Goal: Task Accomplishment & Management: Manage account settings

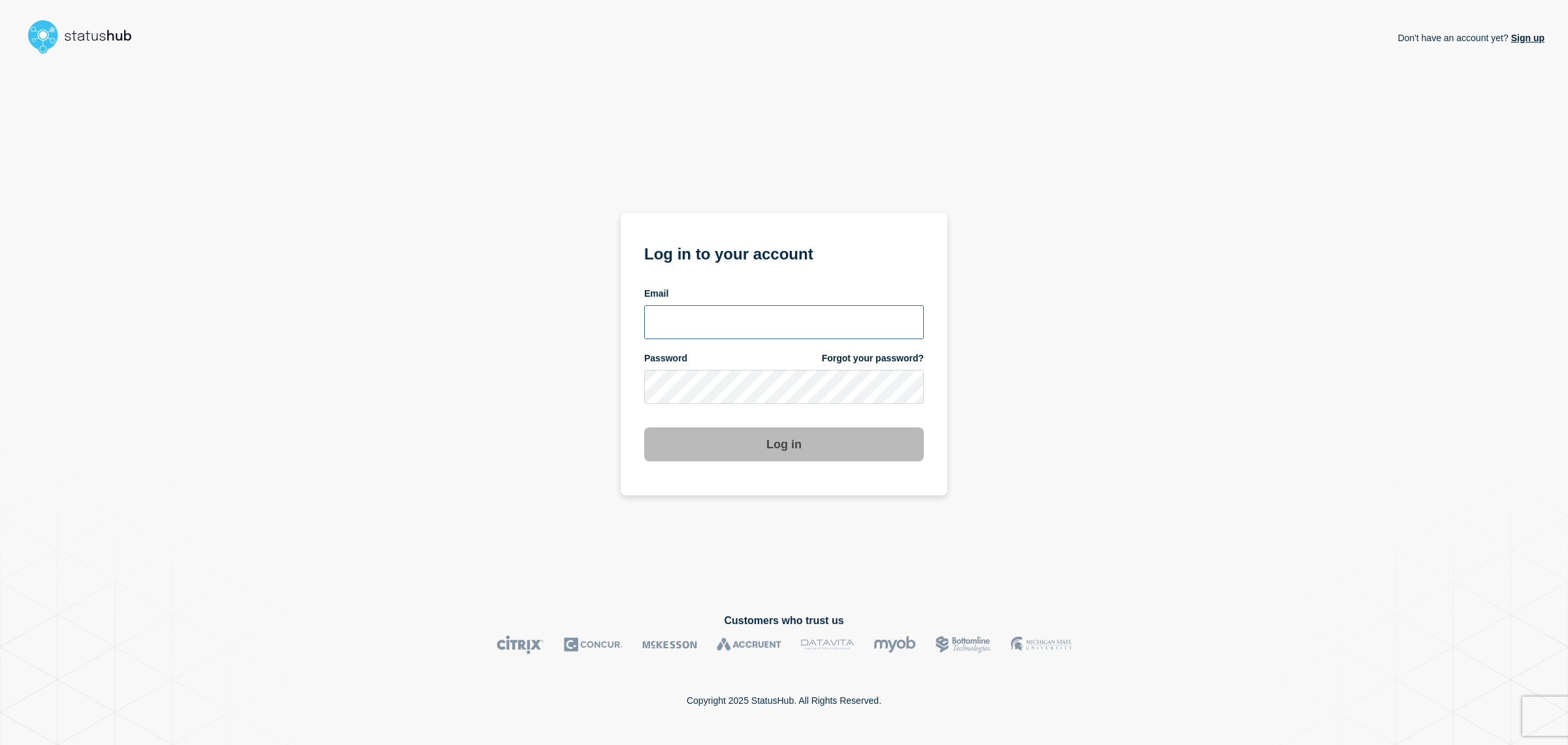
type input "allan.capulong@catonetworks.com"
click at [755, 427] on button "Log in" at bounding box center [784, 444] width 280 height 34
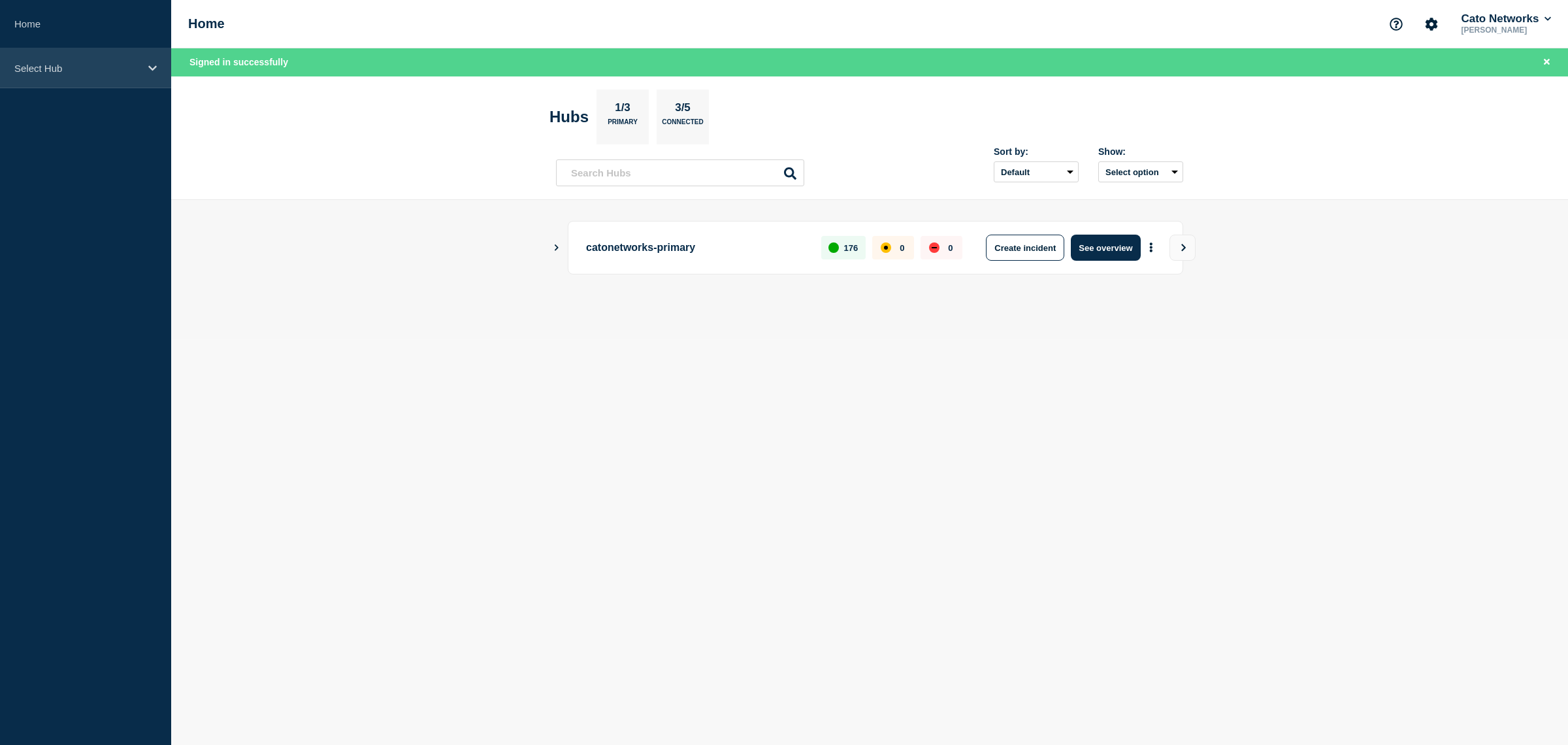
click at [150, 78] on div "Select Hub" at bounding box center [85, 68] width 171 height 40
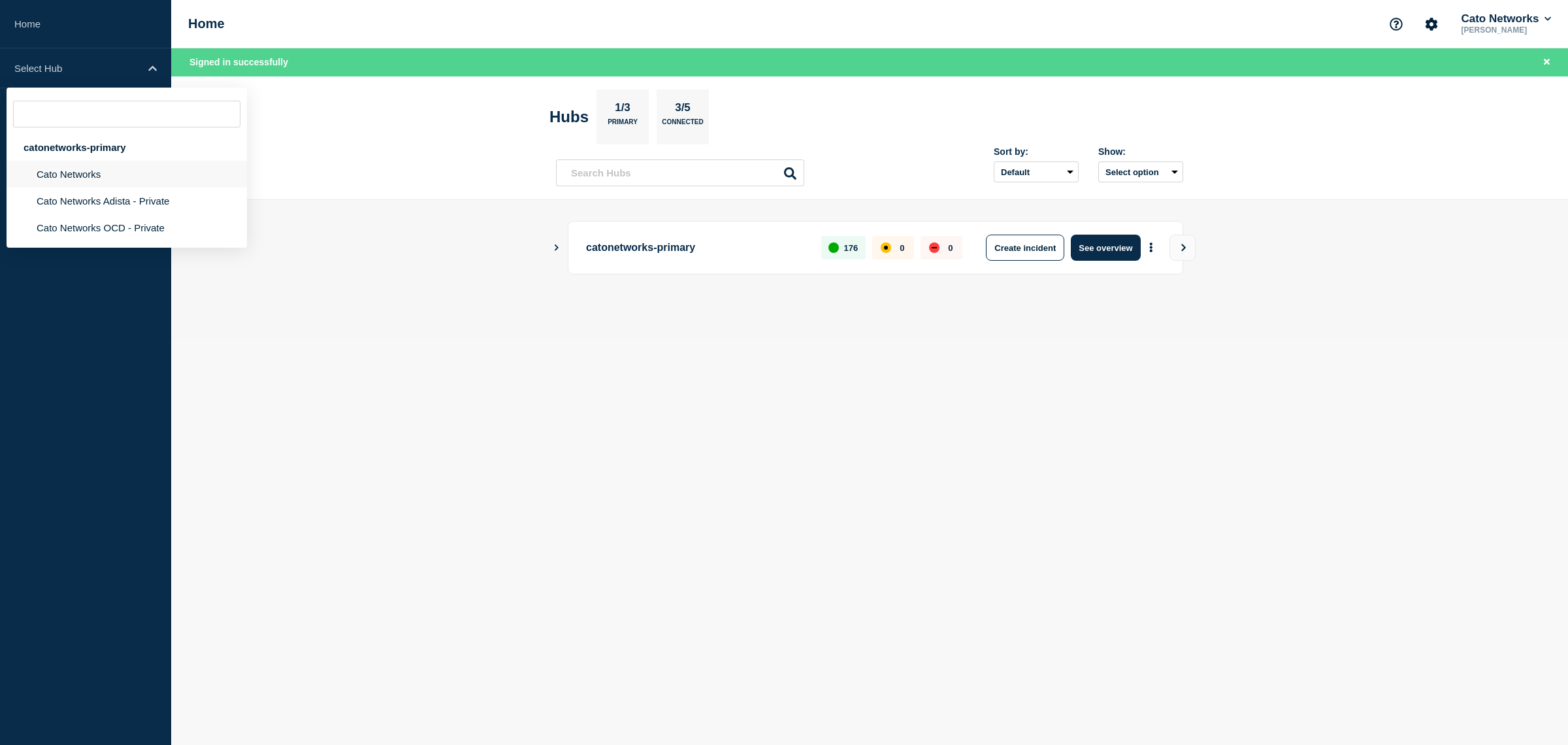
click at [106, 175] on li "Cato Networks" at bounding box center [127, 174] width 240 height 27
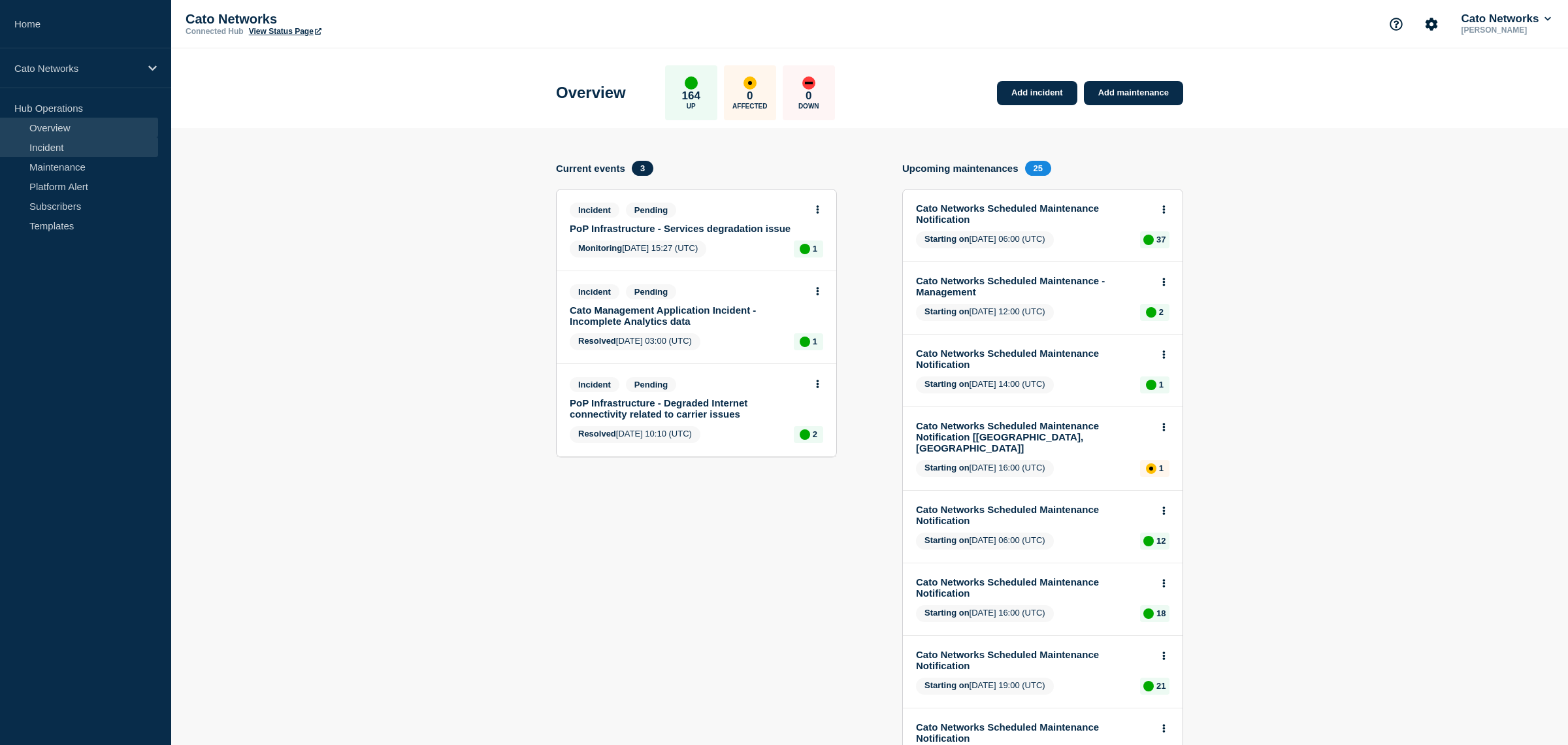
click at [55, 143] on link "Incident" at bounding box center [79, 147] width 158 height 20
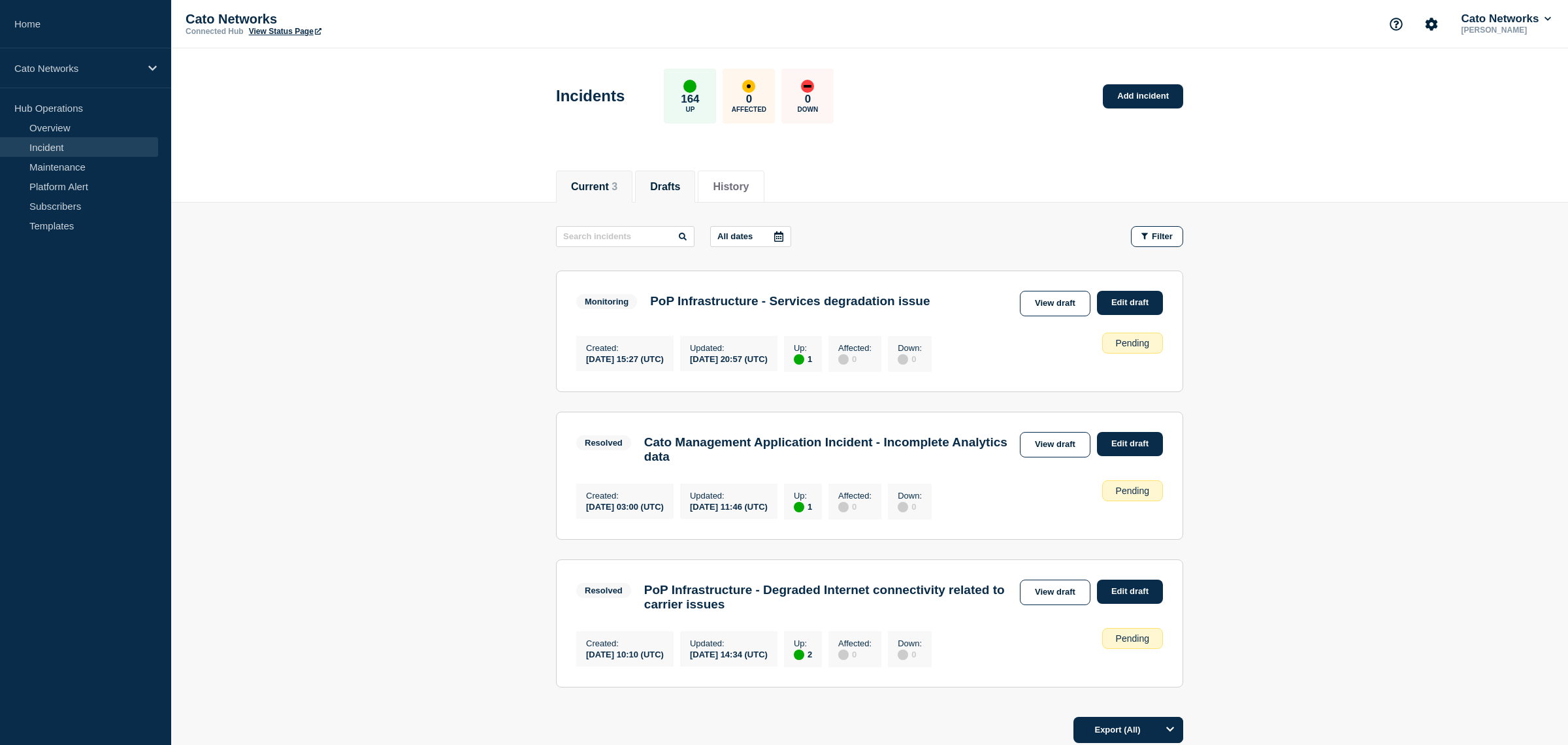
click at [639, 197] on li "Drafts" at bounding box center [665, 186] width 60 height 32
click at [1124, 310] on link "Edit draft" at bounding box center [1130, 302] width 66 height 24
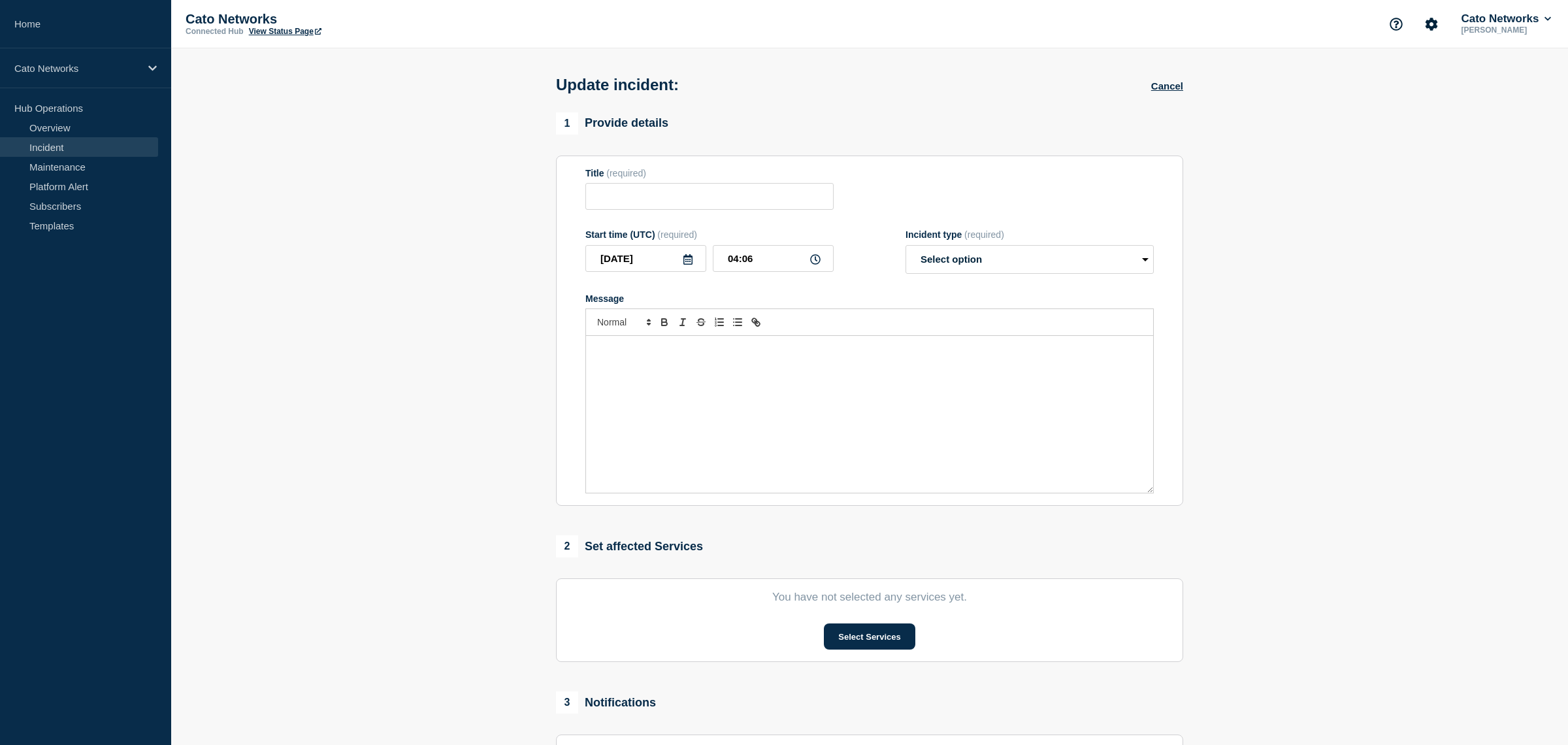
type input "PoP Infrastructure - Services degradation issue"
type input "2025-09-27"
type input "20:57"
select select "monitoring"
radio input "false"
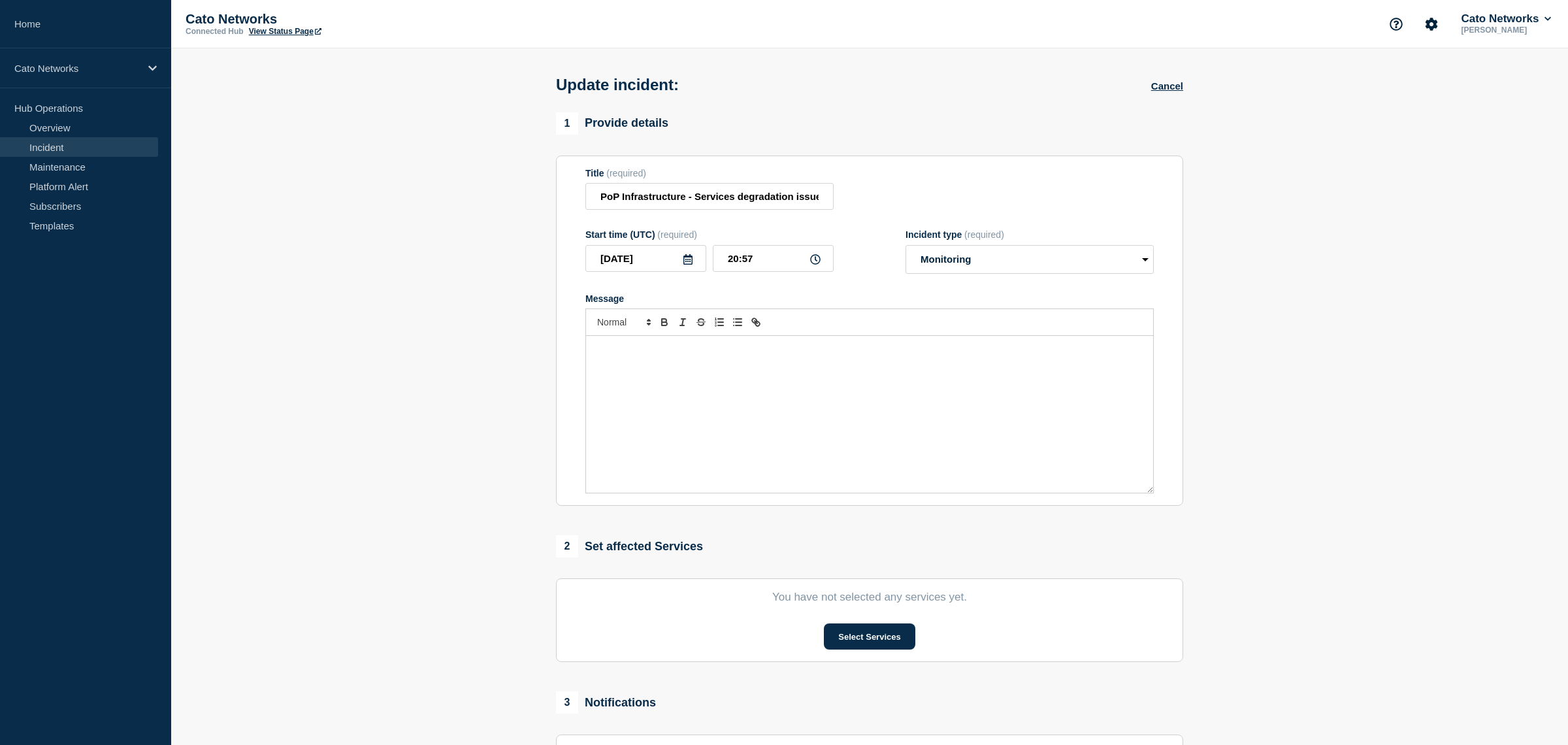
radio input "true"
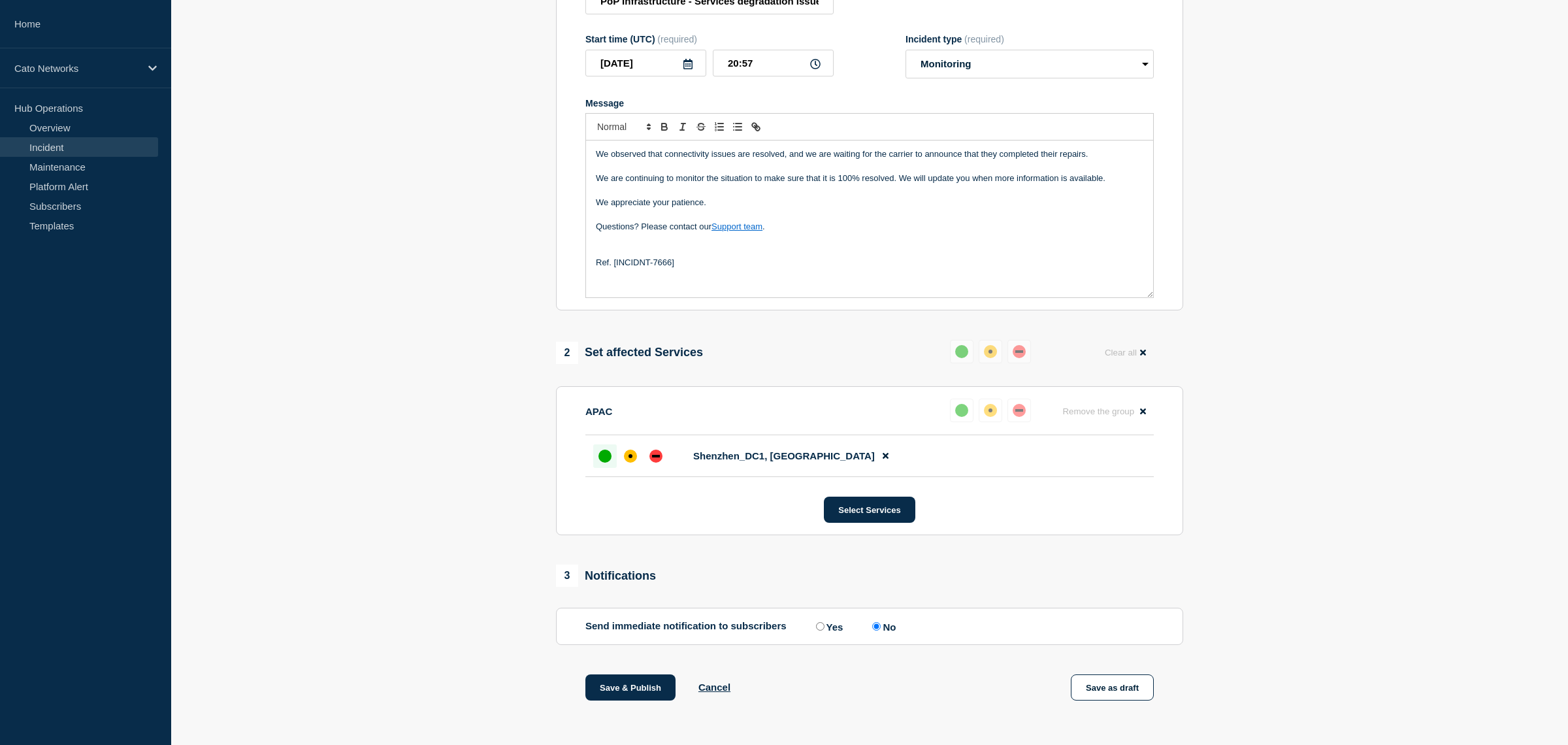
scroll to position [246, 0]
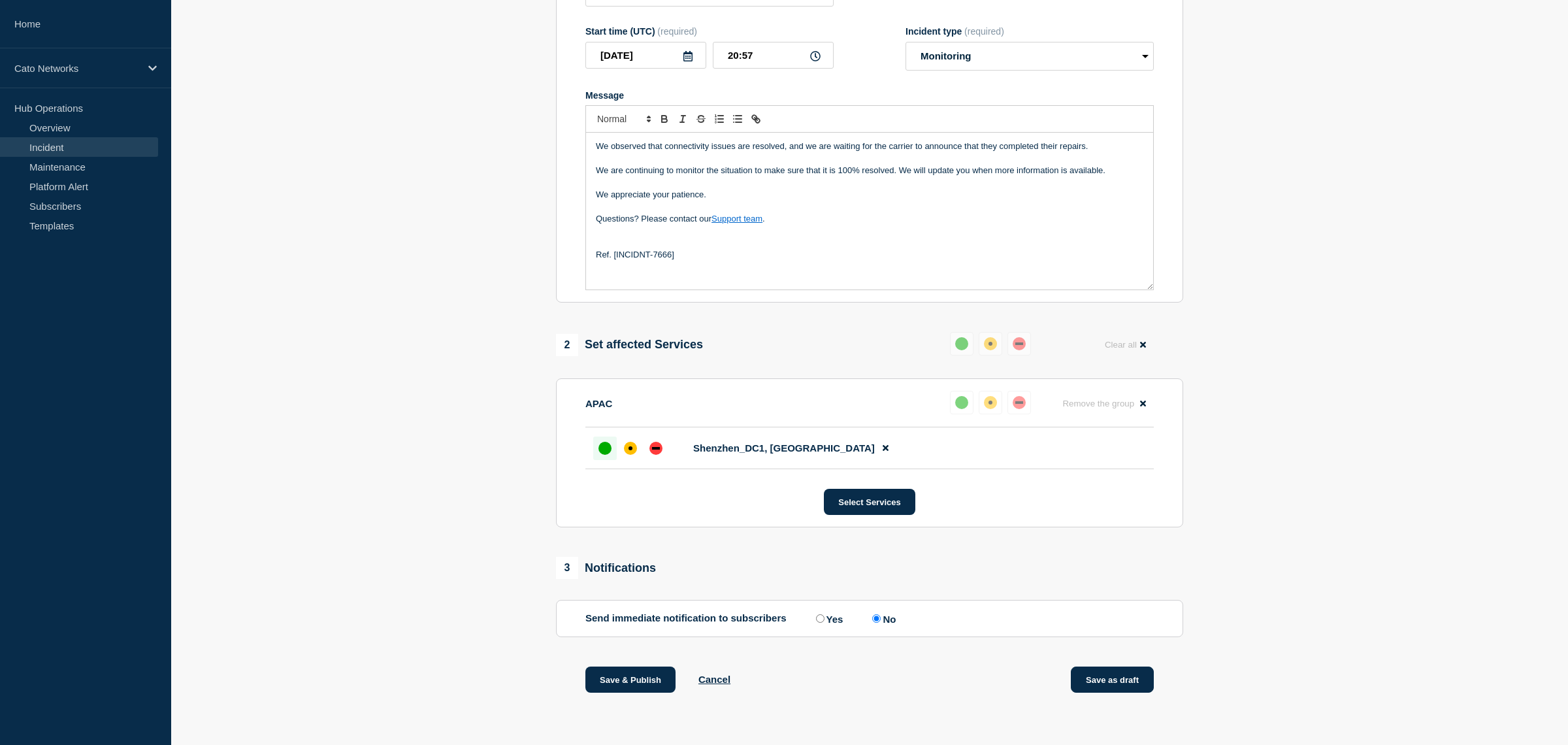
click at [1132, 677] on button "Save as draft" at bounding box center [1112, 680] width 83 height 26
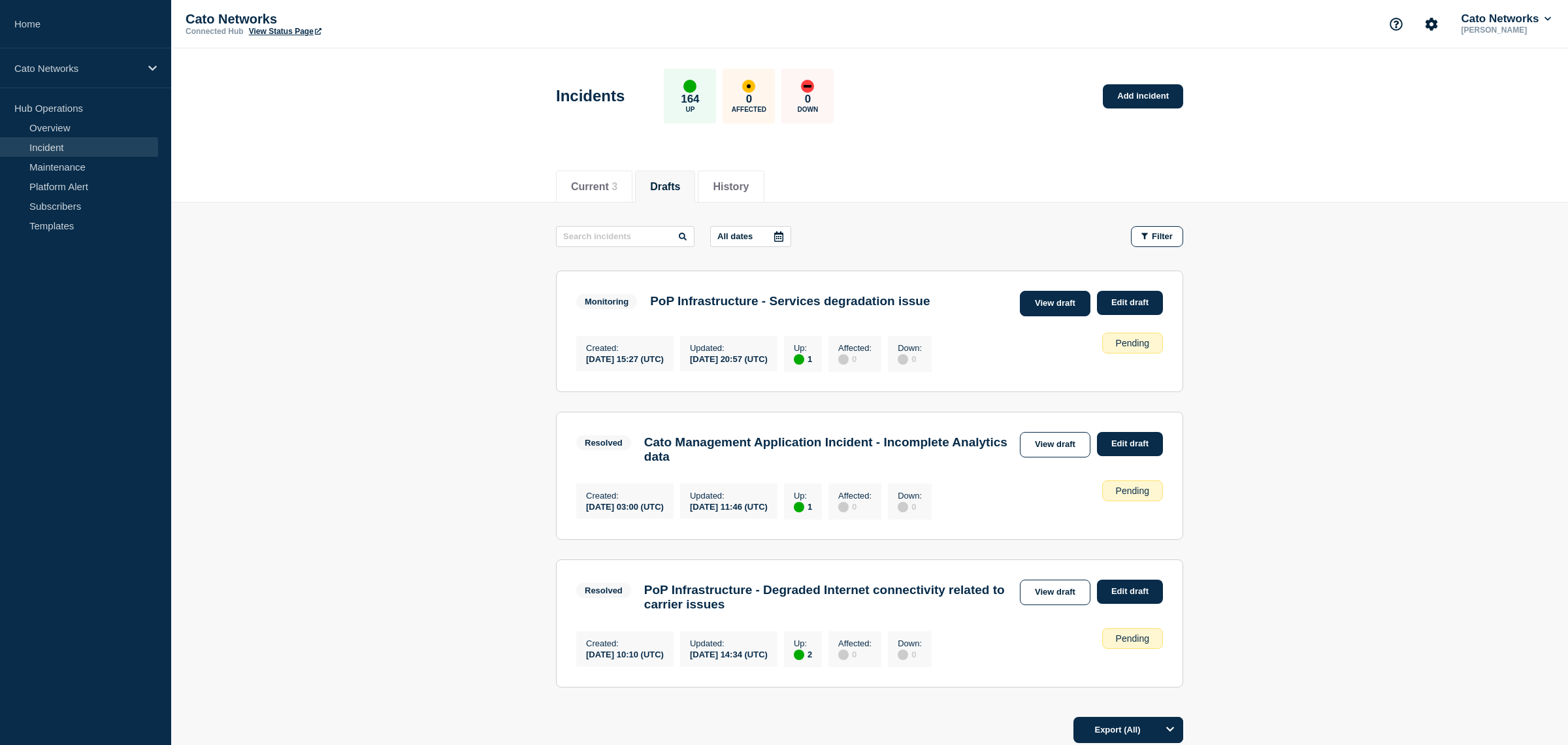
click at [1071, 303] on link "View draft" at bounding box center [1055, 303] width 70 height 25
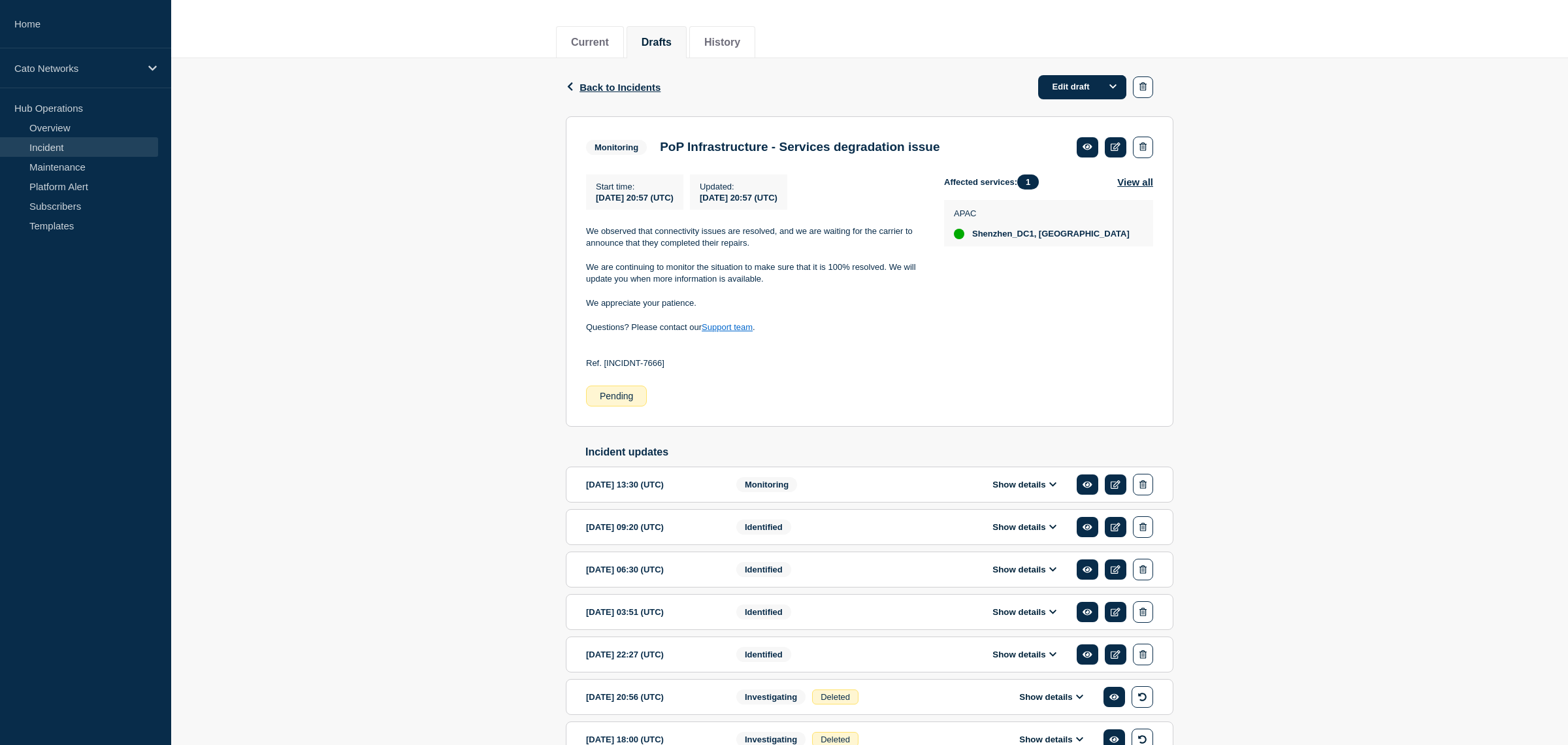
scroll to position [124, 0]
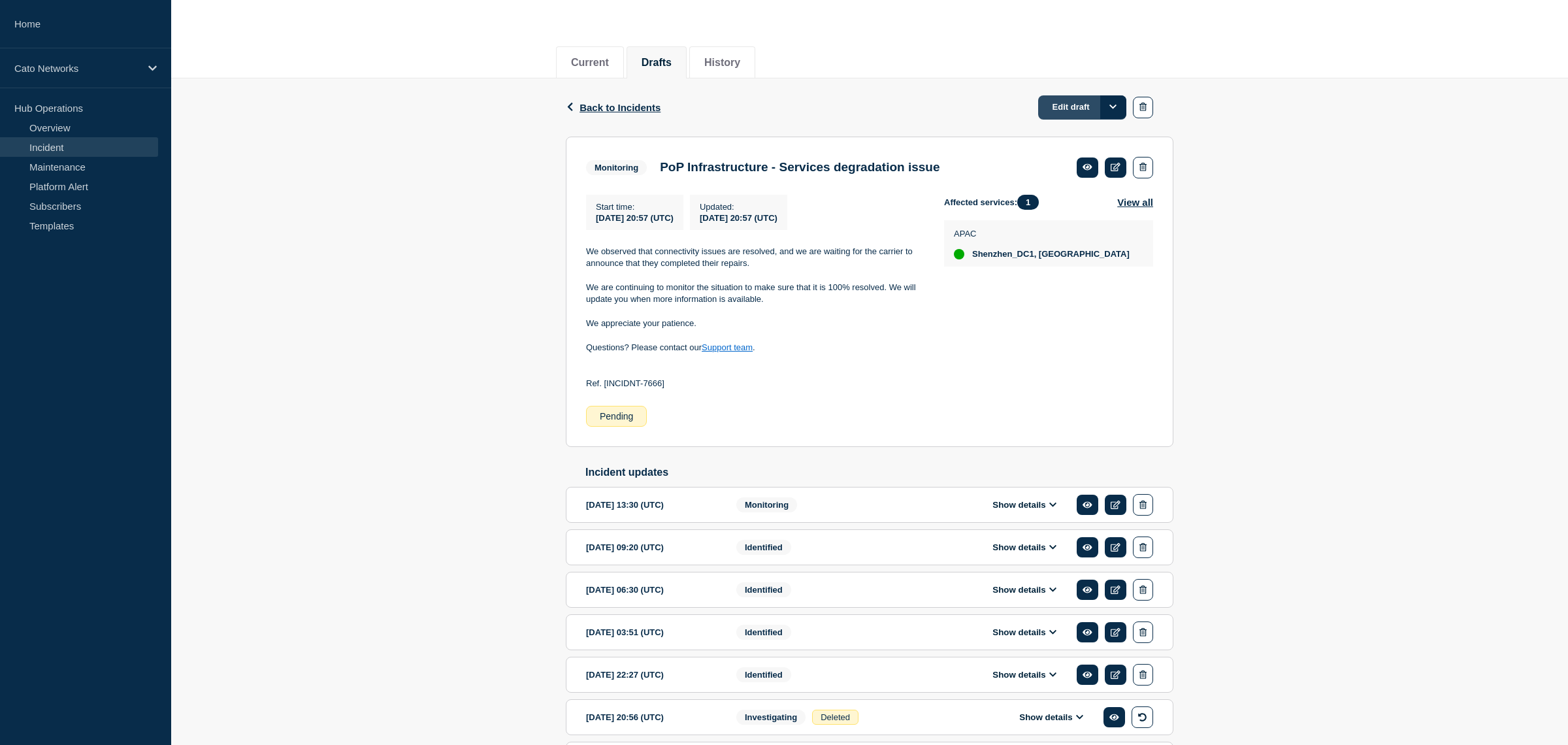
click at [1066, 106] on link "Edit draft" at bounding box center [1081, 107] width 88 height 24
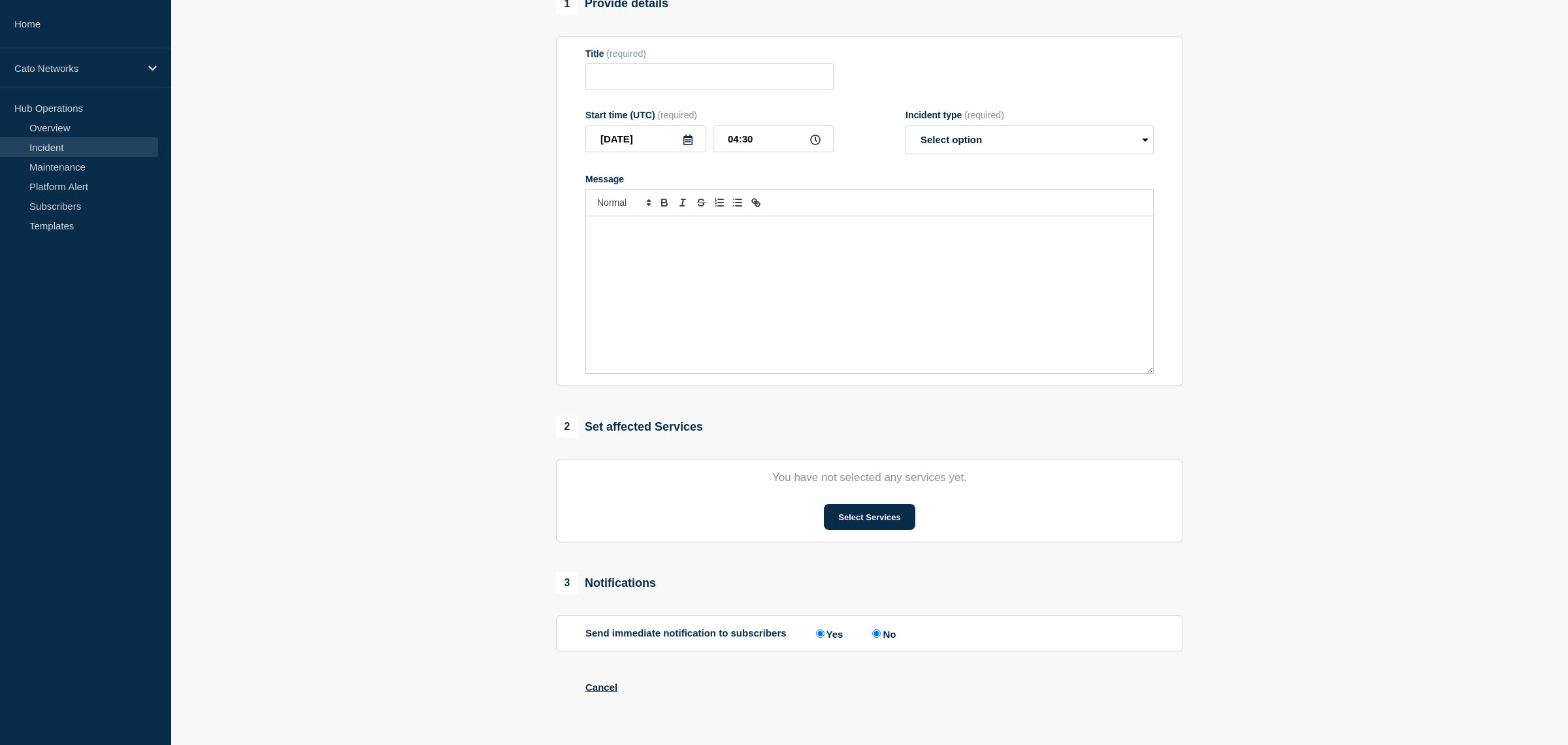
type input "PoP Infrastructure - Services degradation issue"
type input "2025-09-27"
type input "20:57"
select select "monitoring"
radio input "false"
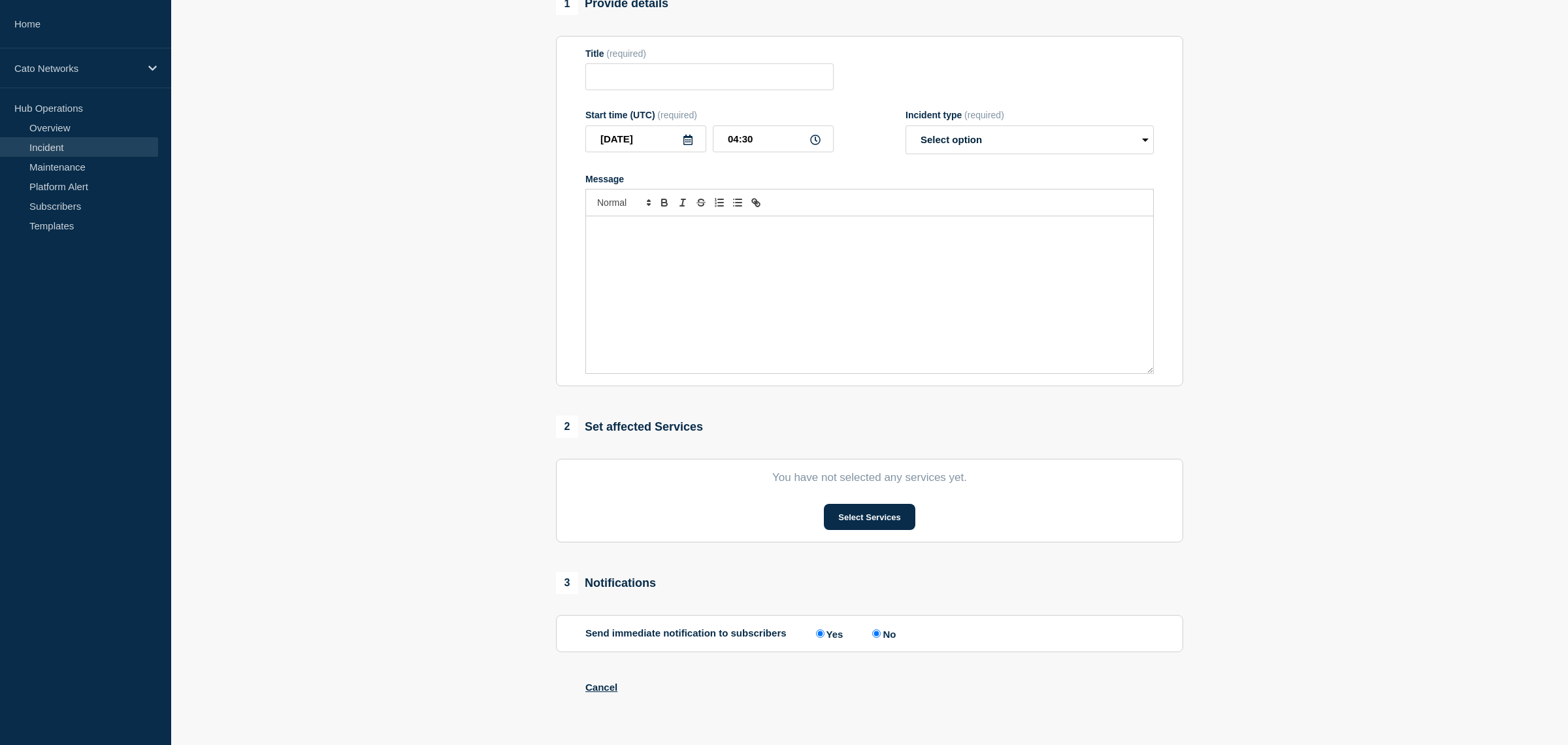
radio input "true"
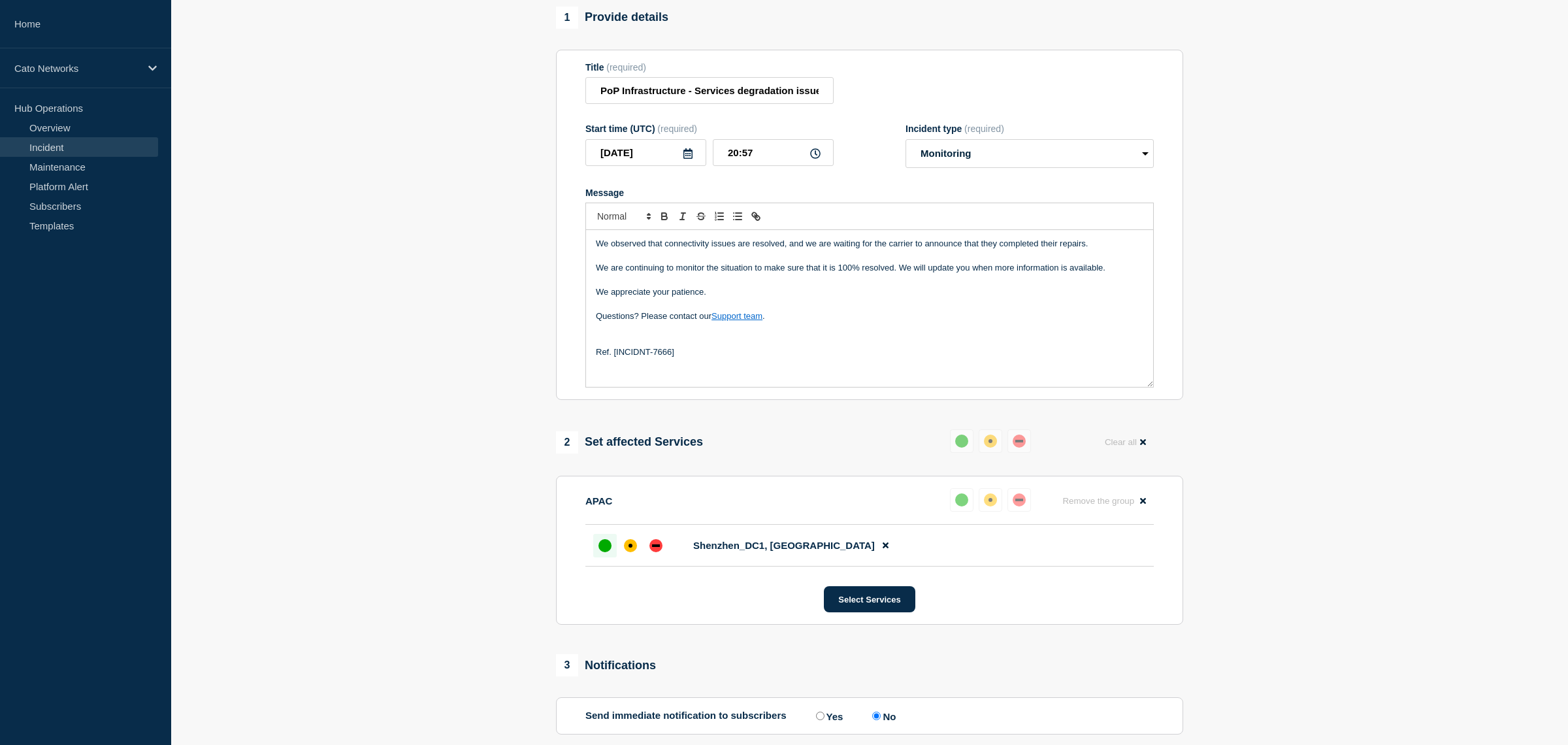
scroll to position [246, 0]
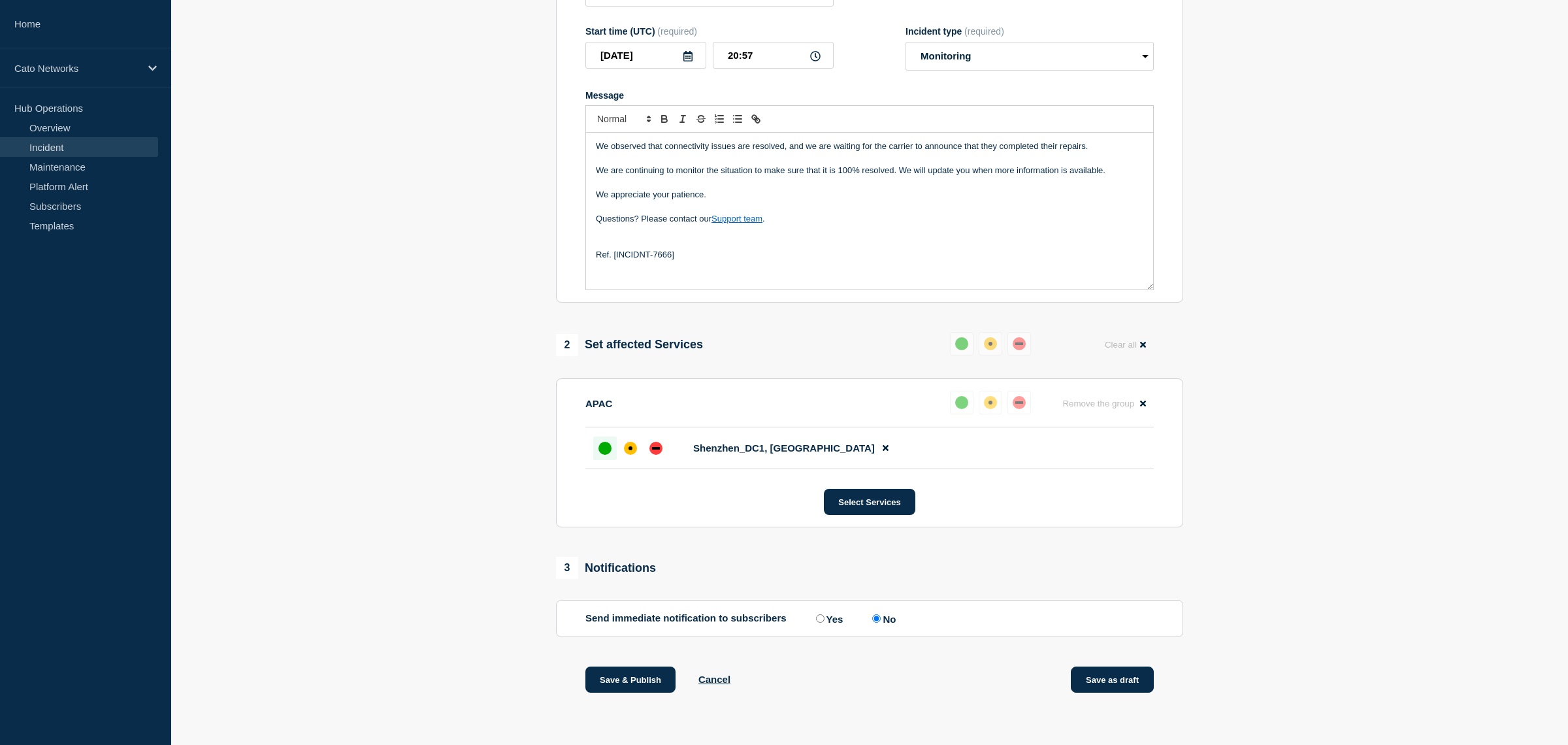
click at [1100, 684] on button "Save as draft" at bounding box center [1112, 680] width 83 height 26
